Goal: Find specific page/section: Find specific page/section

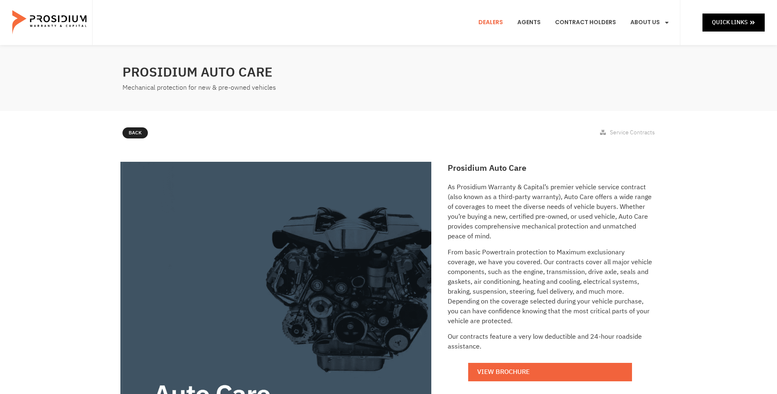
click at [503, 24] on link "Dealers" at bounding box center [490, 22] width 37 height 30
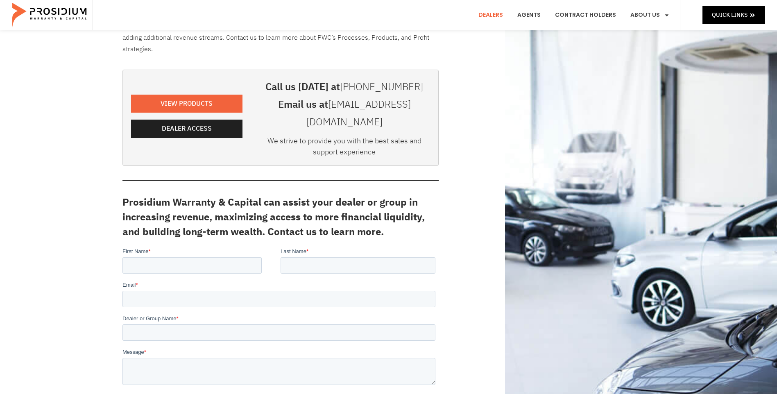
scroll to position [246, 0]
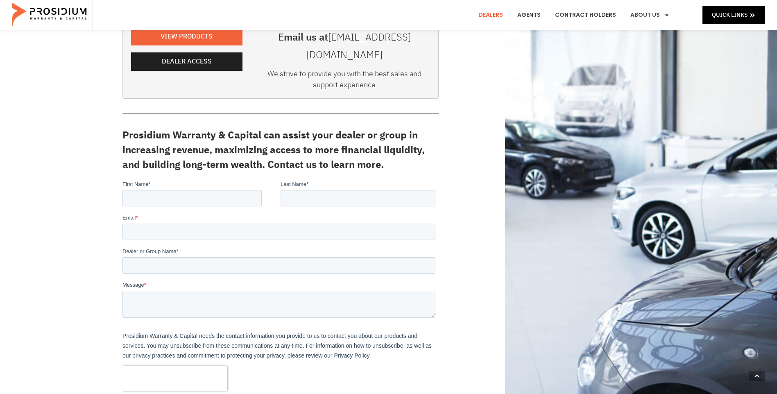
click at [231, 37] on div "View Products" at bounding box center [186, 37] width 111 height 21
click at [229, 56] on span "Dealer Access" at bounding box center [188, 62] width 90 height 12
